Goal: Navigation & Orientation: Understand site structure

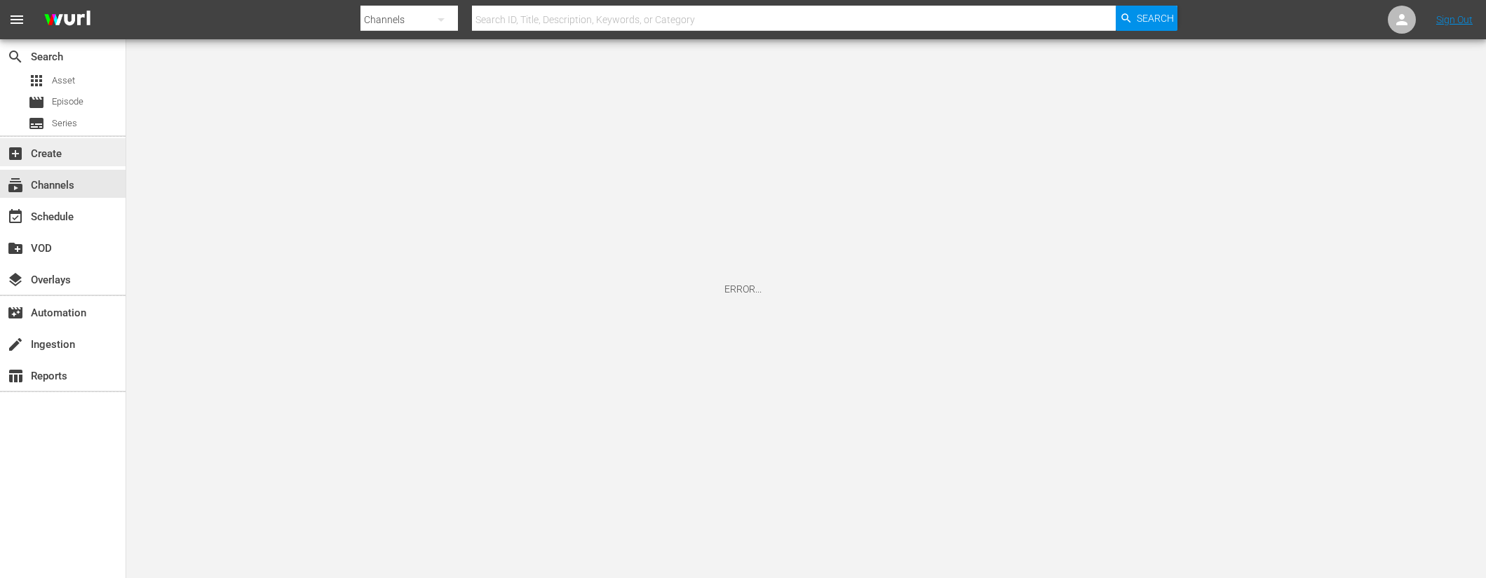
click at [63, 154] on div "add_box Create" at bounding box center [39, 151] width 79 height 13
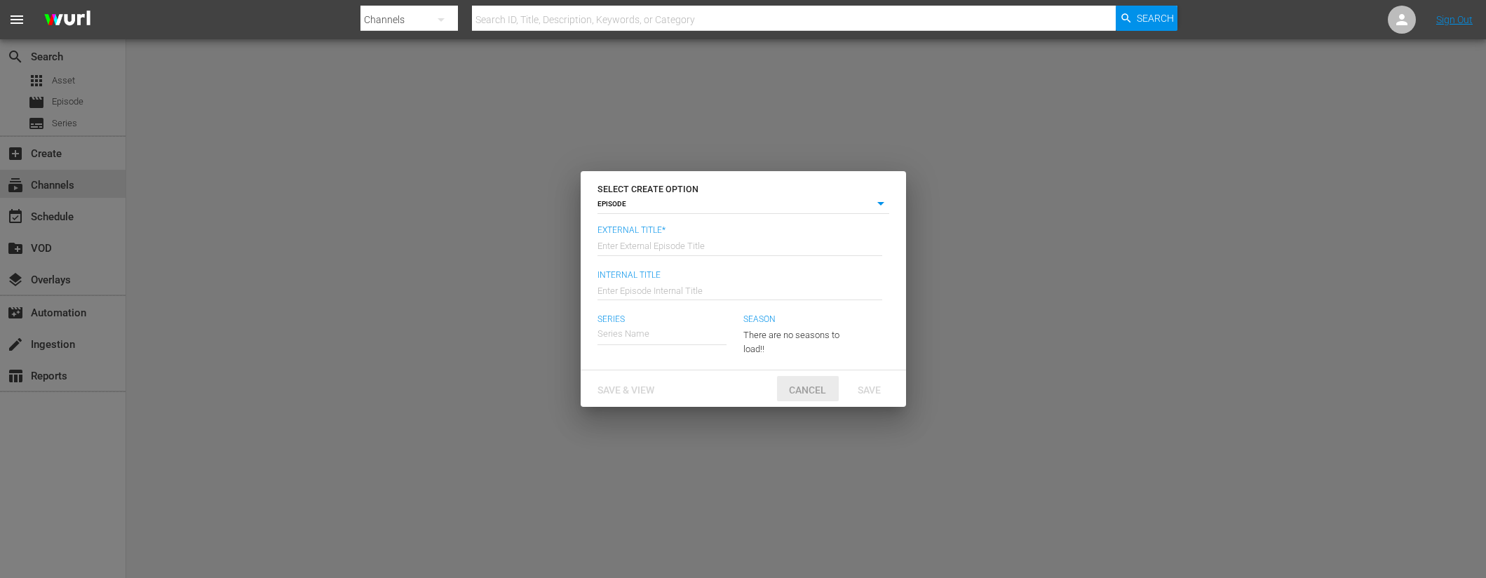
click at [817, 389] on span "Cancel" at bounding box center [808, 389] width 60 height 11
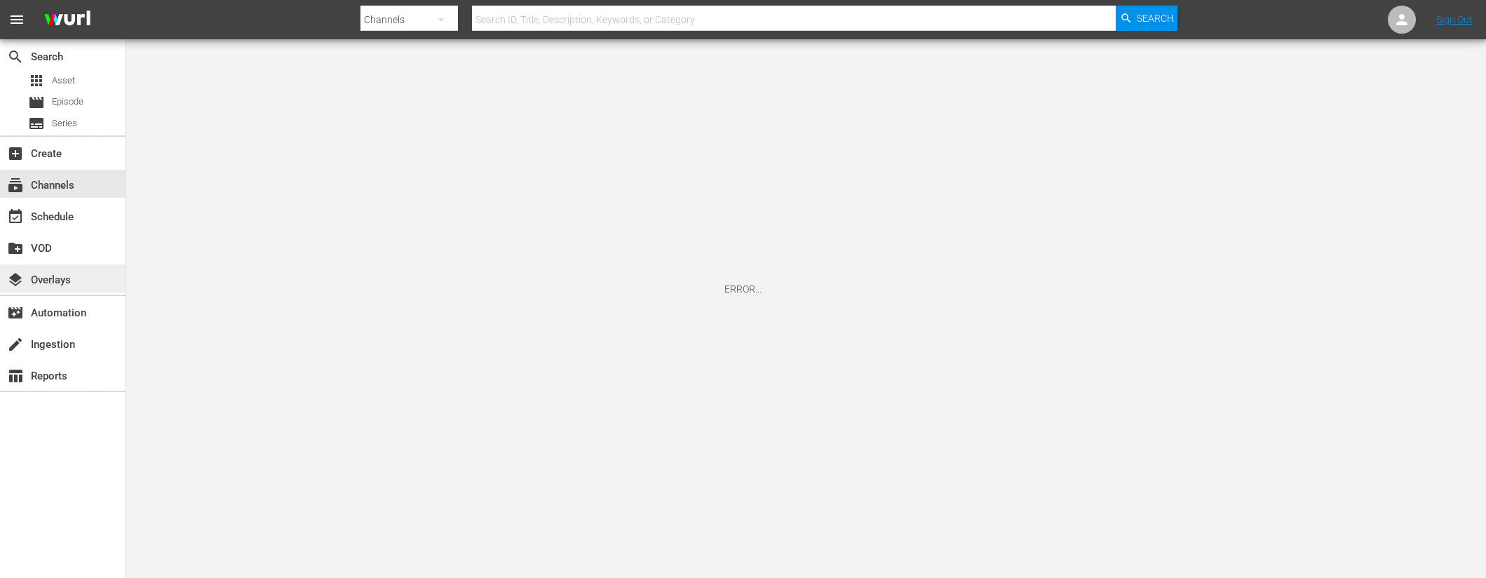
click at [39, 279] on div "layers Overlays" at bounding box center [39, 277] width 79 height 13
click at [52, 147] on div "add_box Create" at bounding box center [39, 151] width 79 height 13
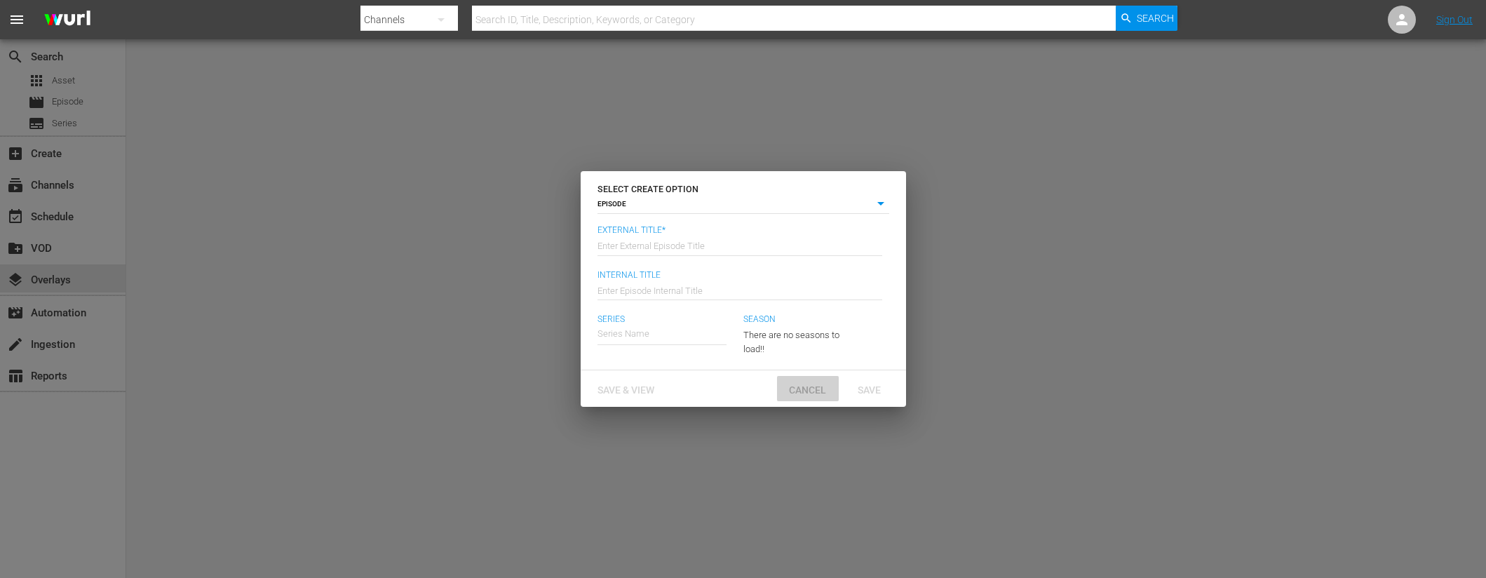
click at [820, 393] on span "Cancel" at bounding box center [808, 389] width 60 height 11
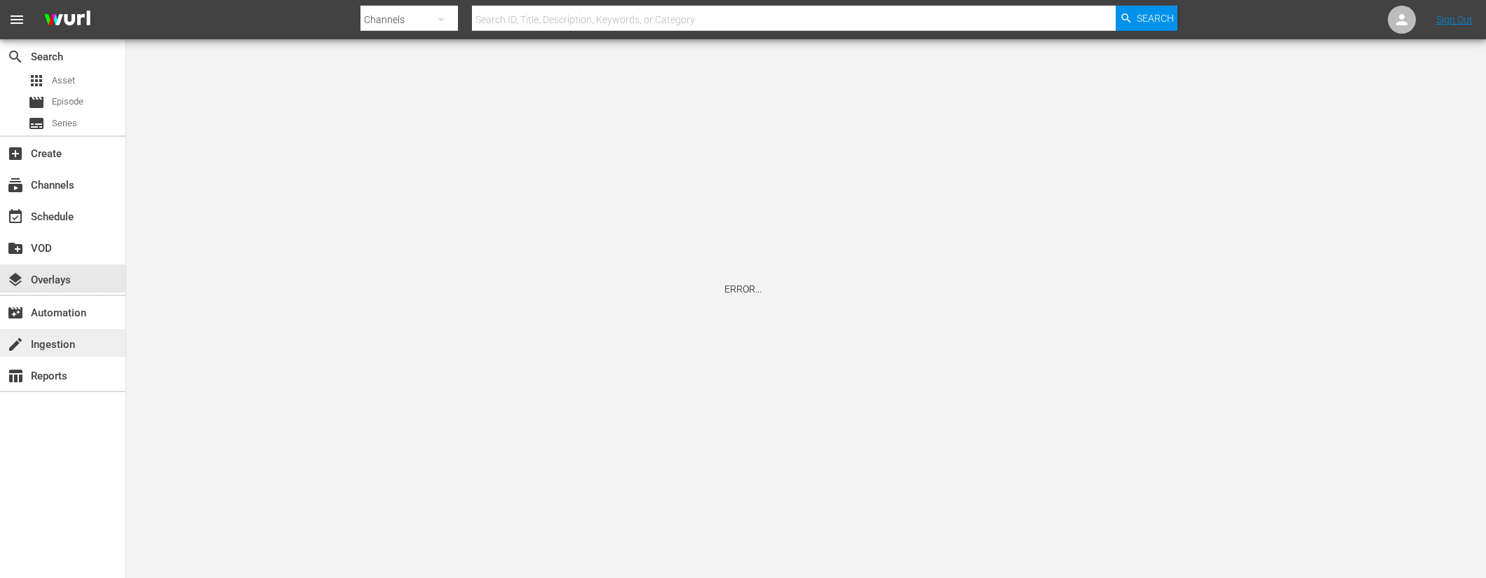
click at [95, 337] on div "create Ingestion" at bounding box center [63, 343] width 126 height 28
click at [82, 159] on div "add_box Create" at bounding box center [63, 152] width 126 height 28
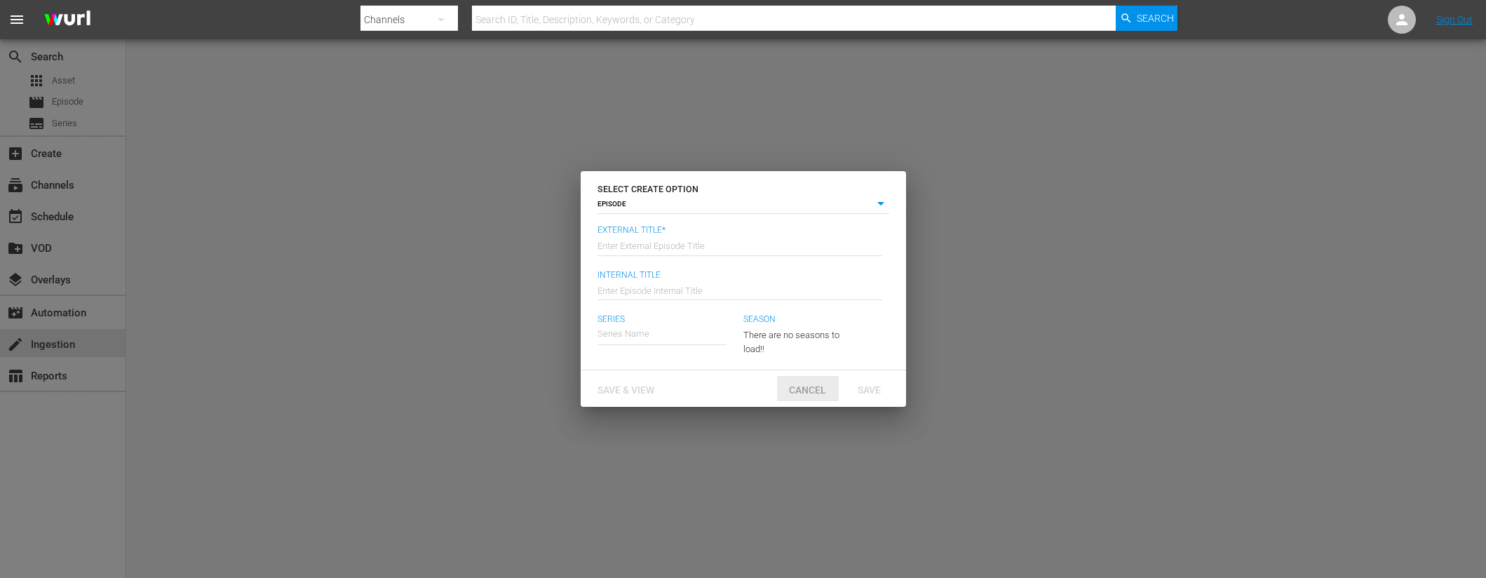
drag, startPoint x: 806, startPoint y: 381, endPoint x: 763, endPoint y: 373, distance: 43.6
click at [806, 382] on div "Cancel" at bounding box center [808, 389] width 62 height 26
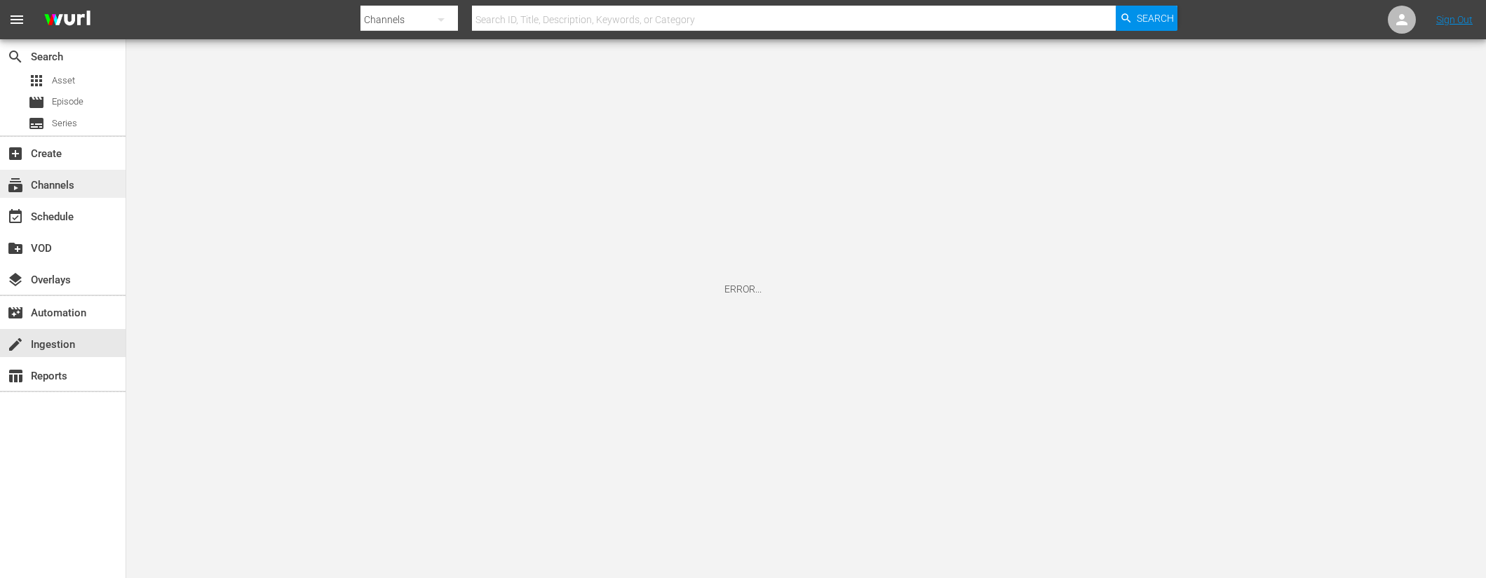
click at [95, 184] on div "subscriptions Channels" at bounding box center [63, 184] width 126 height 28
click at [102, 86] on div "apps Asset" at bounding box center [63, 81] width 126 height 20
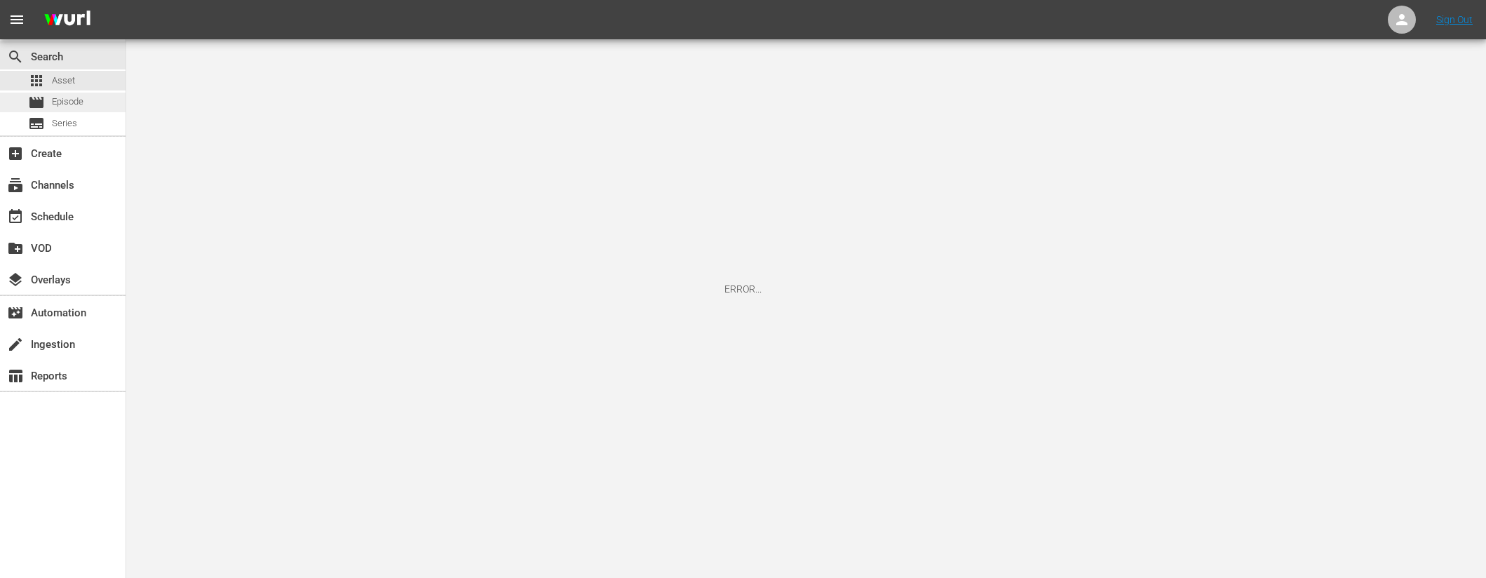
click at [99, 103] on div "movie Episode" at bounding box center [63, 103] width 126 height 20
click at [95, 137] on div "add_box Create" at bounding box center [63, 153] width 126 height 32
click at [96, 124] on div "subtitles Series" at bounding box center [63, 124] width 126 height 20
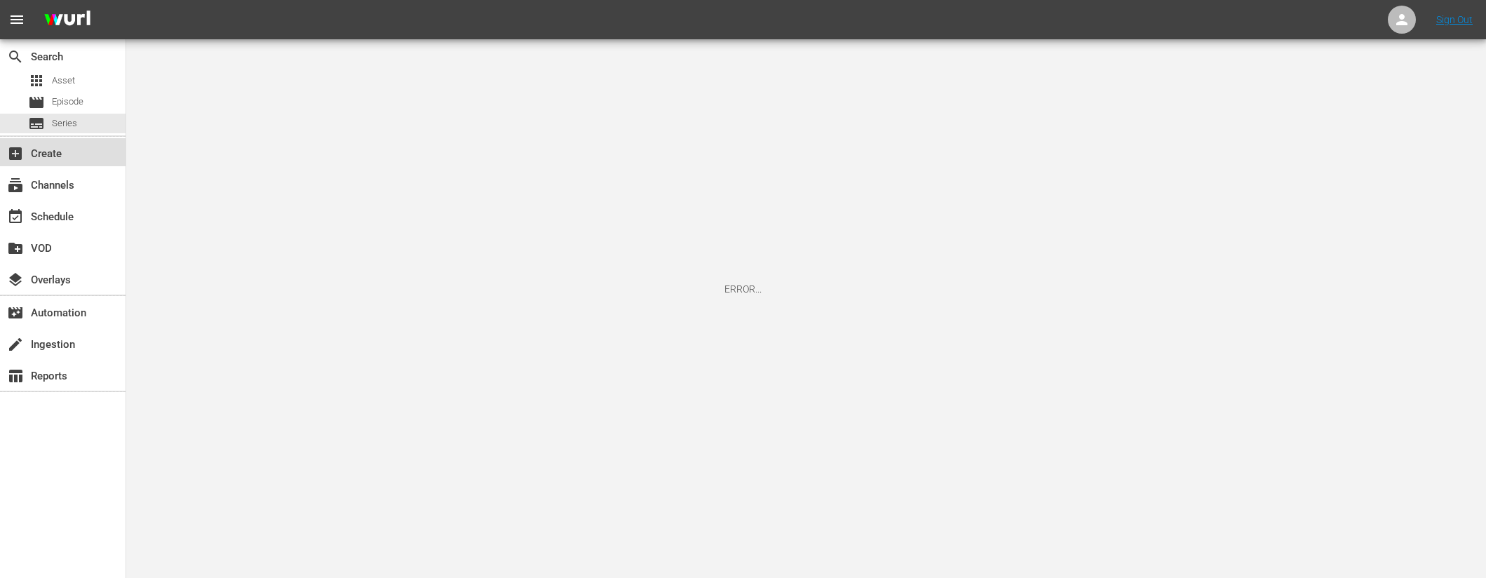
click at [77, 151] on div "add_box Create" at bounding box center [39, 151] width 79 height 13
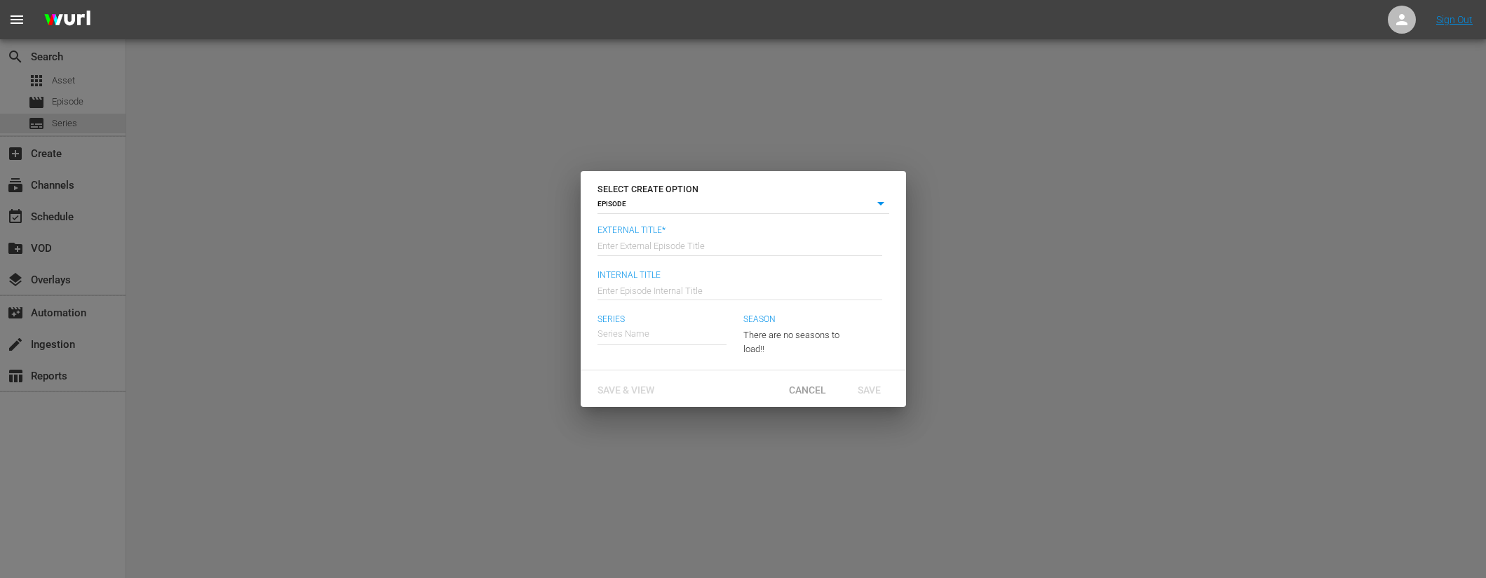
click at [820, 403] on div "Save & View Cancel Save" at bounding box center [743, 388] width 325 height 36
click at [817, 394] on span "Cancel" at bounding box center [808, 389] width 60 height 11
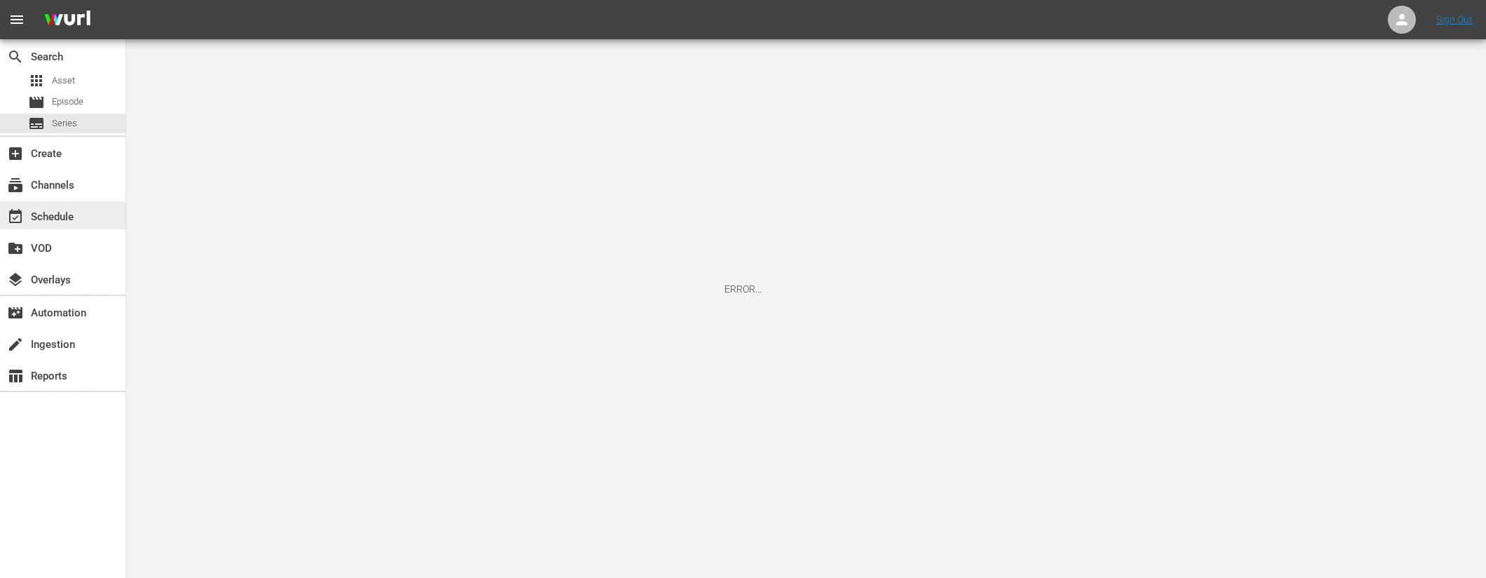
click at [49, 208] on div "event_available Schedule" at bounding box center [39, 214] width 79 height 13
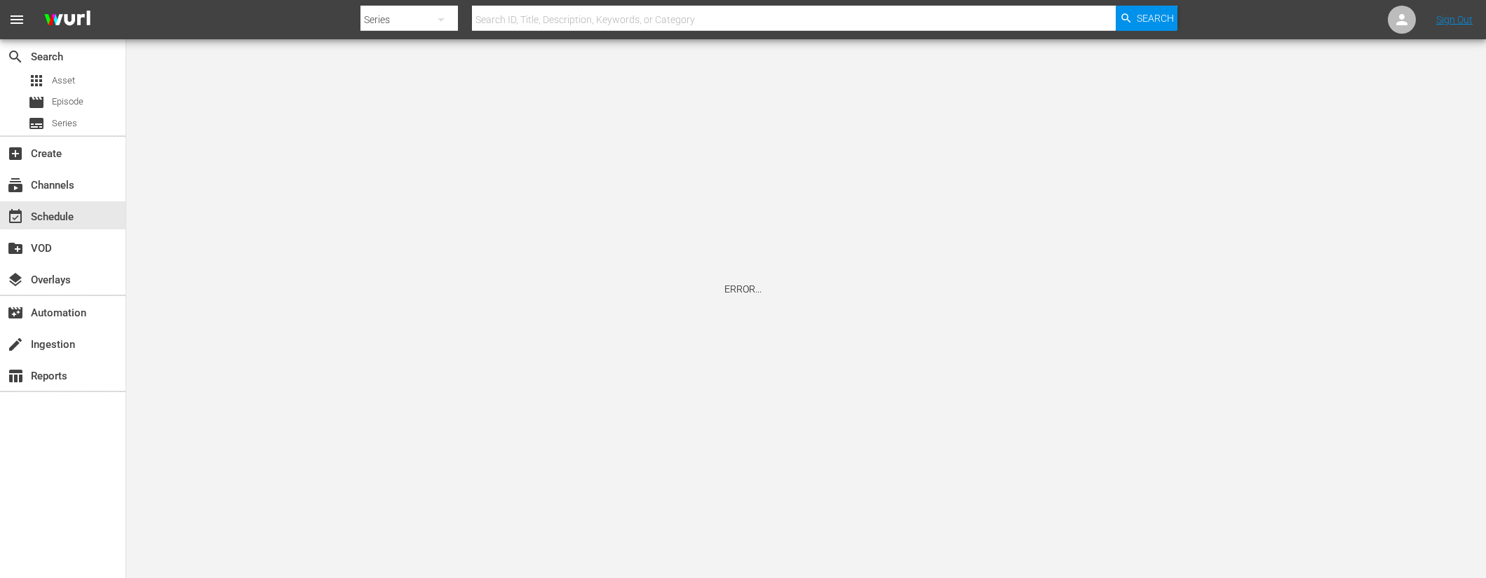
click at [400, 243] on div "ERROR..." at bounding box center [743, 289] width 1486 height 578
